Goal: Information Seeking & Learning: Learn about a topic

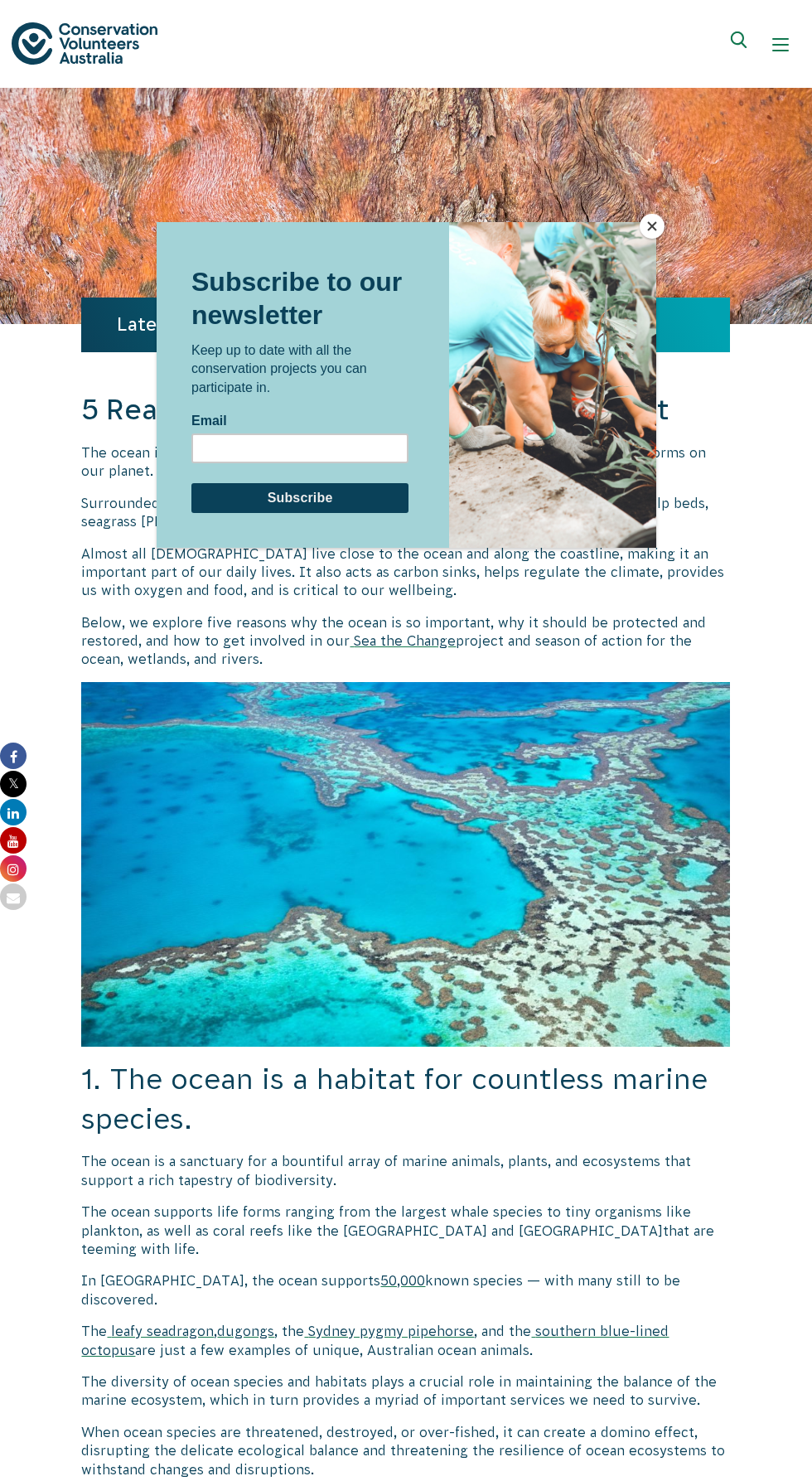
click at [651, 226] on button "Close" at bounding box center [651, 226] width 25 height 25
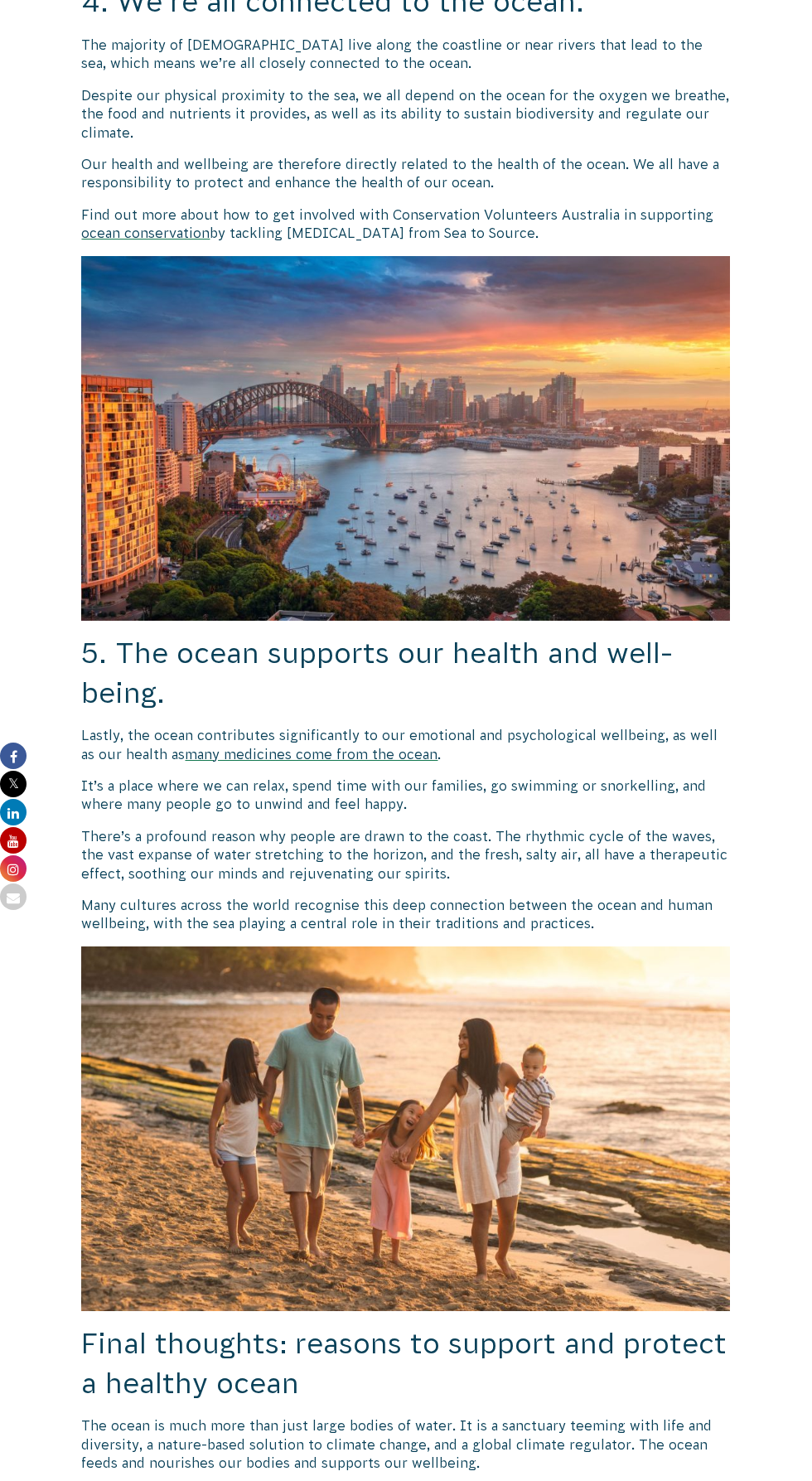
scroll to position [3083, 0]
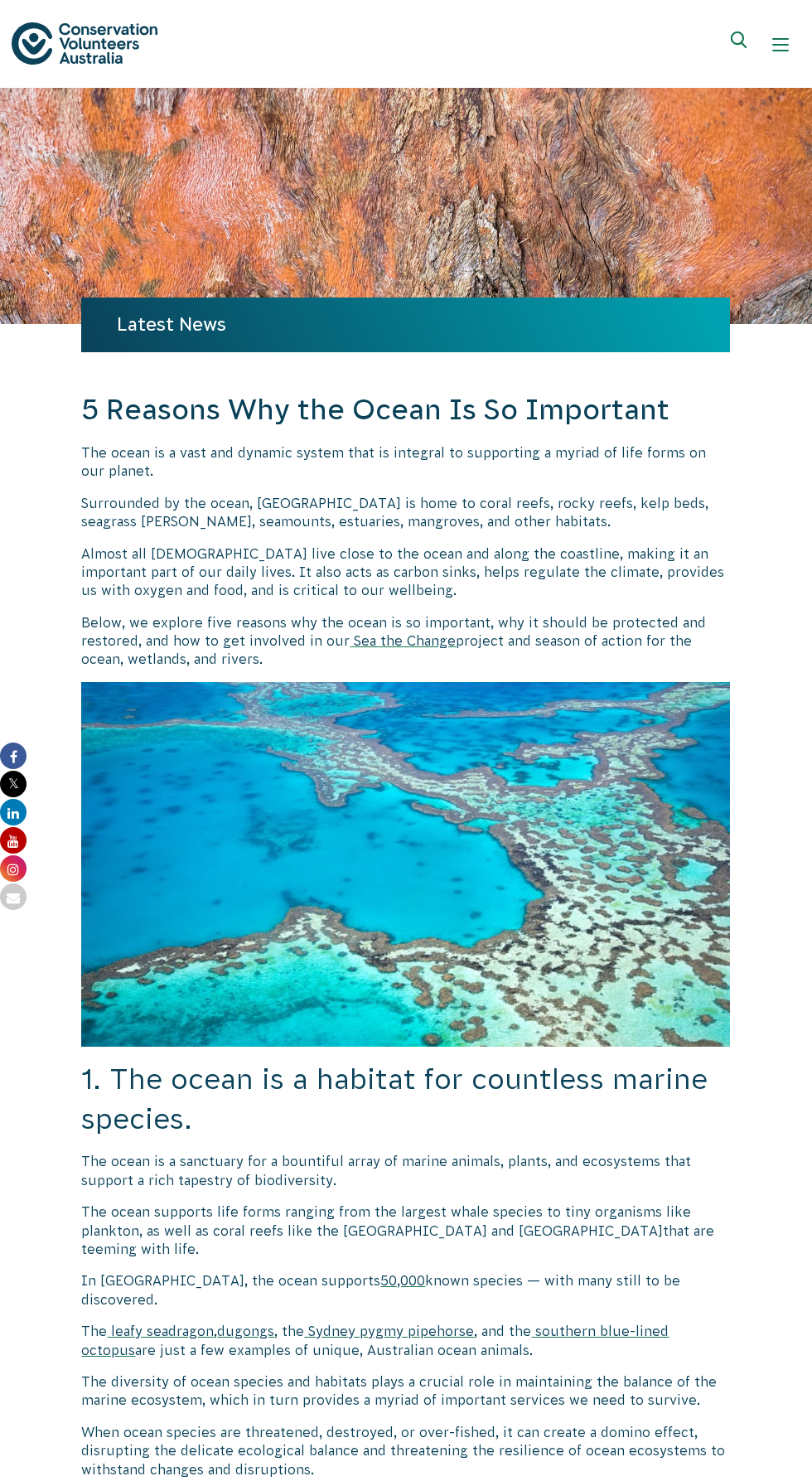
scroll to position [3139, 0]
